Goal: Task Accomplishment & Management: Use online tool/utility

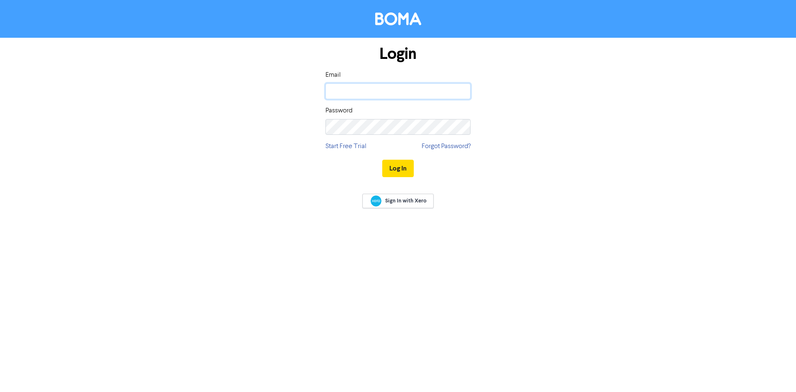
drag, startPoint x: 0, startPoint y: 0, endPoint x: 353, endPoint y: 86, distance: 363.1
click at [353, 86] on input "email" at bounding box center [397, 91] width 145 height 16
click at [597, 93] on div "Login Email Password Start Free Trial Forgot Password? Log In" at bounding box center [398, 112] width 473 height 148
